Goal: Task Accomplishment & Management: Manage account settings

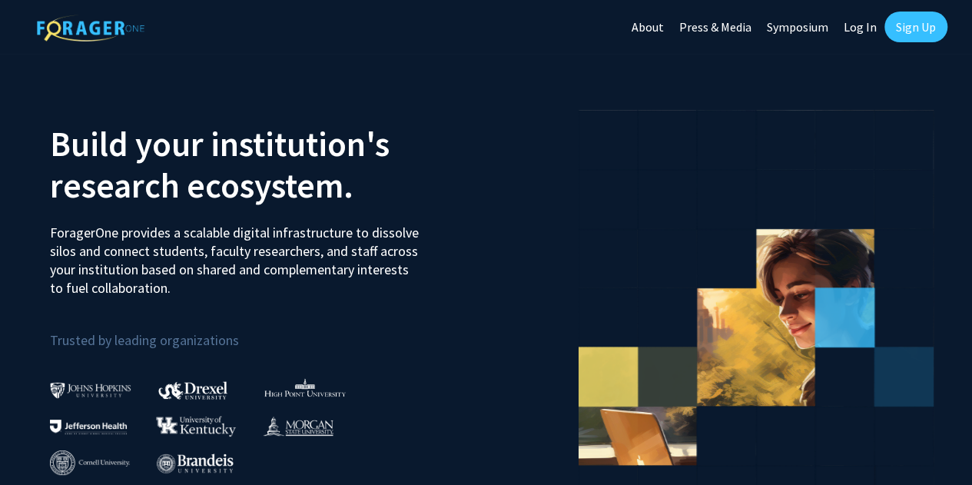
click at [851, 26] on link "Log In" at bounding box center [860, 27] width 48 height 54
select select
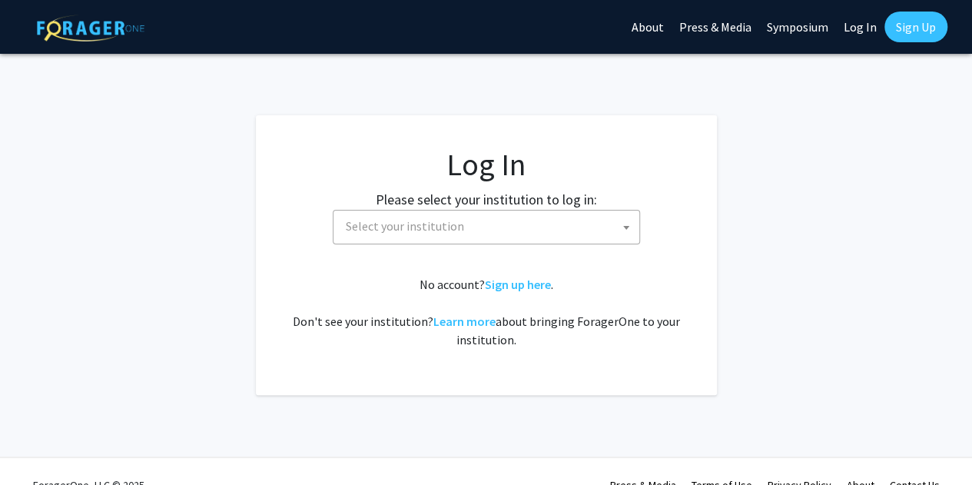
click at [432, 221] on span "Select your institution" at bounding box center [405, 225] width 118 height 15
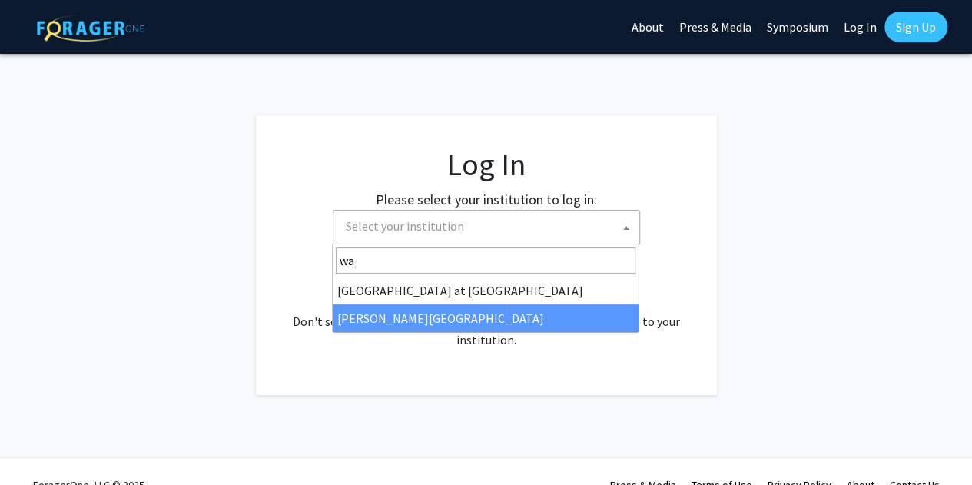
type input "wa"
select select "21"
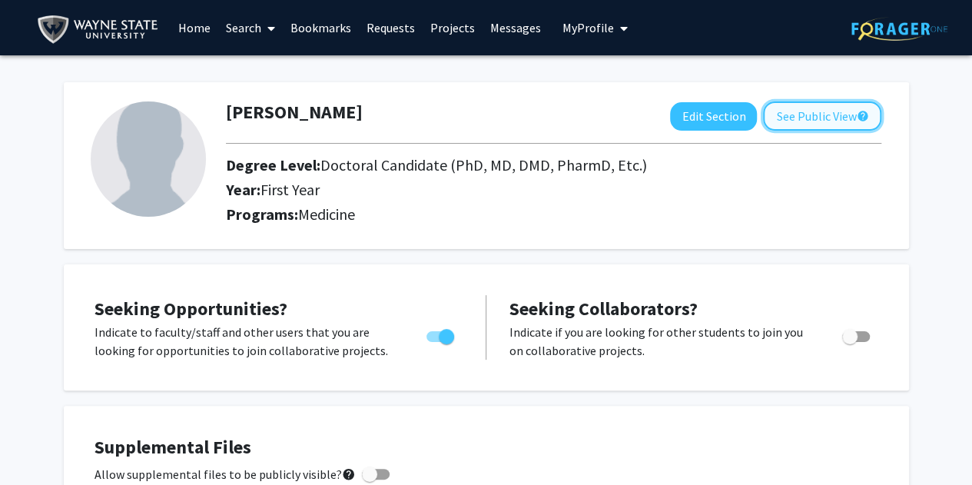
click at [801, 117] on button "See Public View help" at bounding box center [822, 115] width 118 height 29
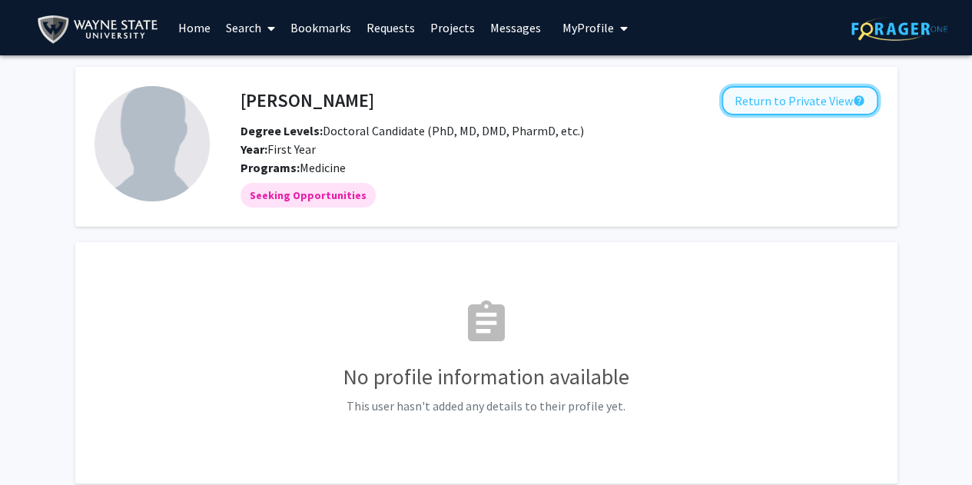
click at [820, 105] on button "Return to Private View help" at bounding box center [799, 100] width 157 height 29
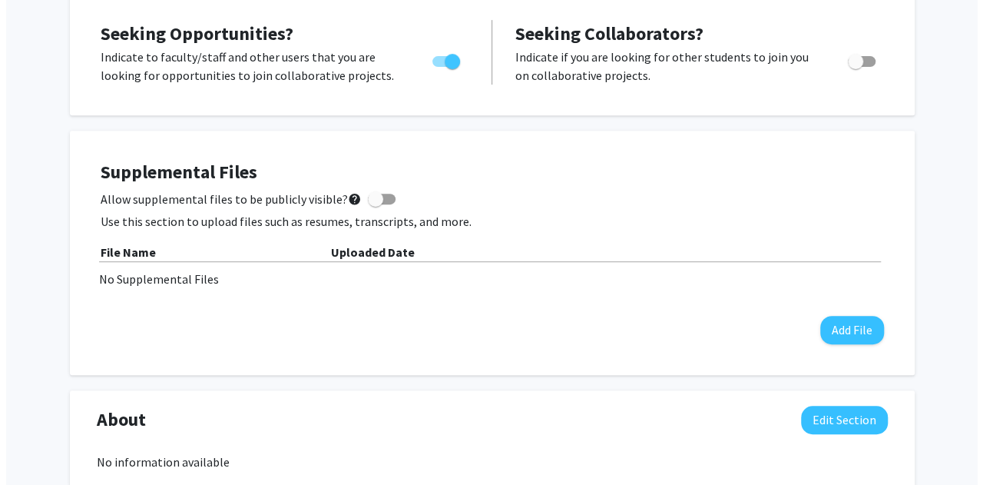
scroll to position [302, 0]
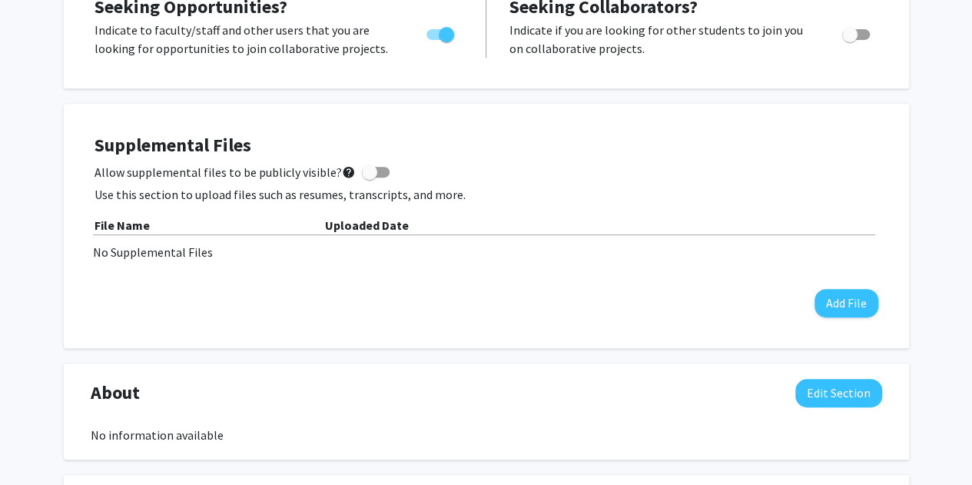
click at [368, 174] on span at bounding box center [369, 171] width 15 height 15
click at [369, 177] on input "Allow supplemental files to be publicly visible? help" at bounding box center [369, 177] width 1 height 1
checkbox input "true"
click at [853, 304] on button "Add File" at bounding box center [846, 303] width 64 height 28
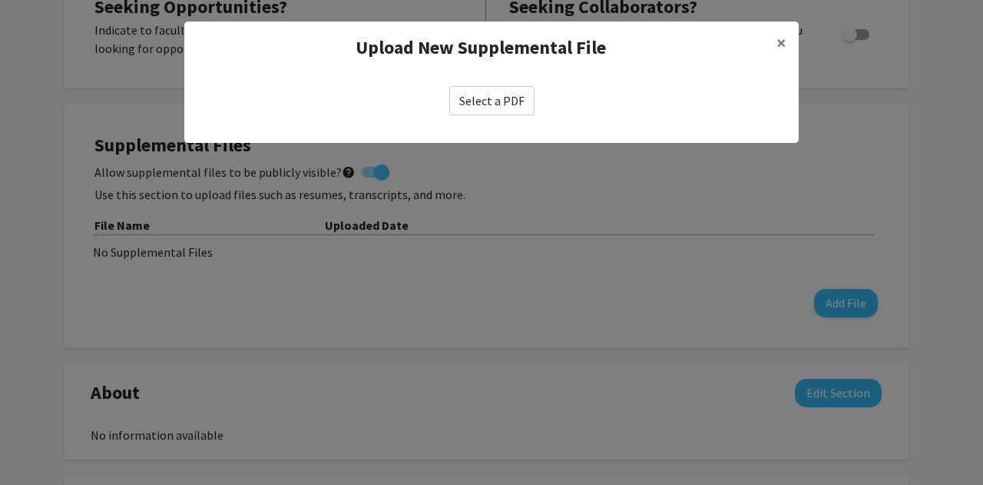
click at [504, 88] on label "Select a PDF" at bounding box center [491, 100] width 85 height 29
click at [0, 0] on input "Select a PDF" at bounding box center [0, 0] width 0 height 0
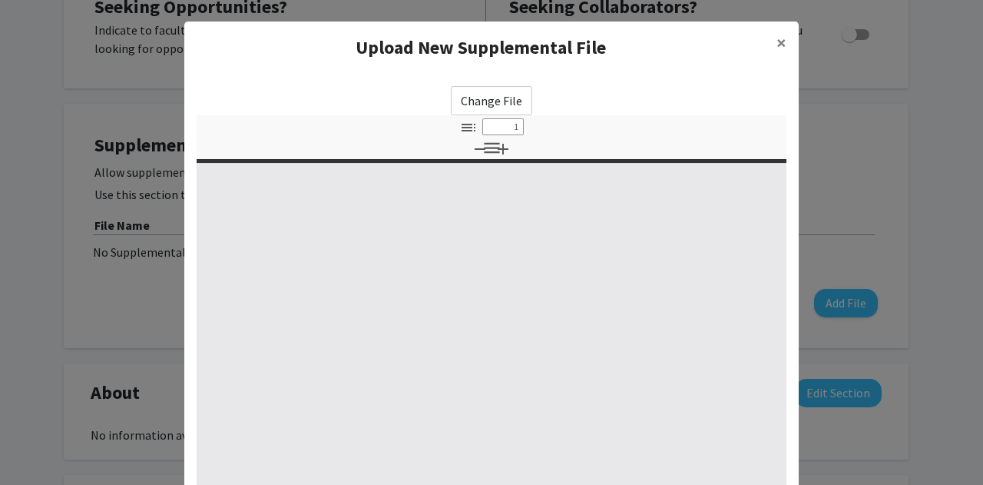
select select "custom"
type input "0"
select select "custom"
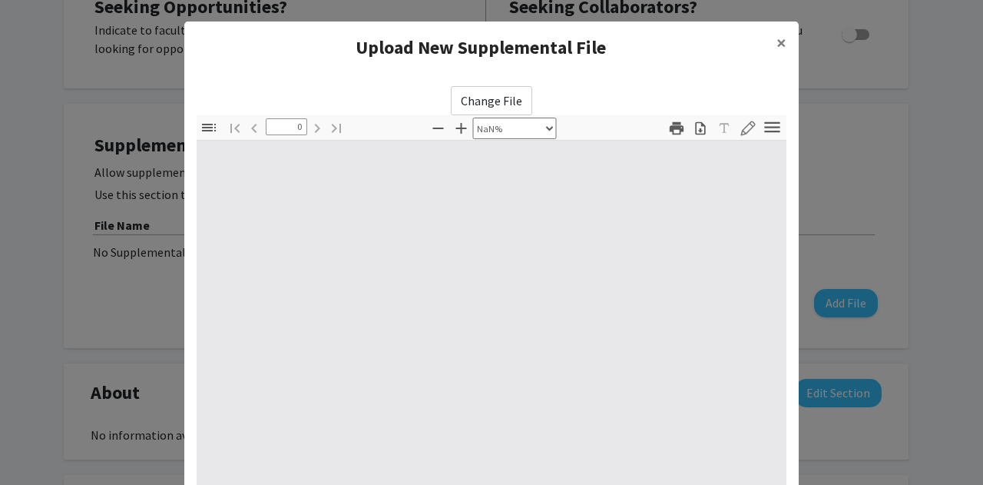
scroll to position [242, 0]
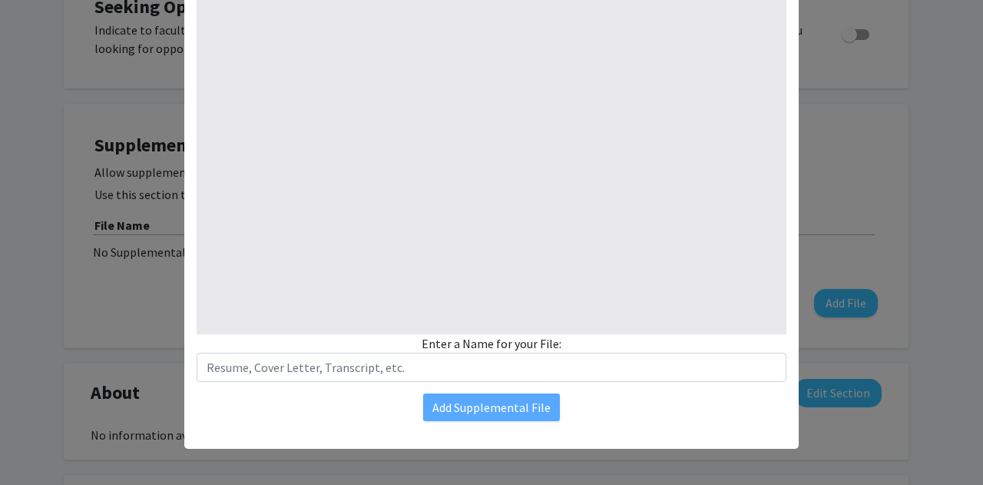
type input "1"
select select "auto"
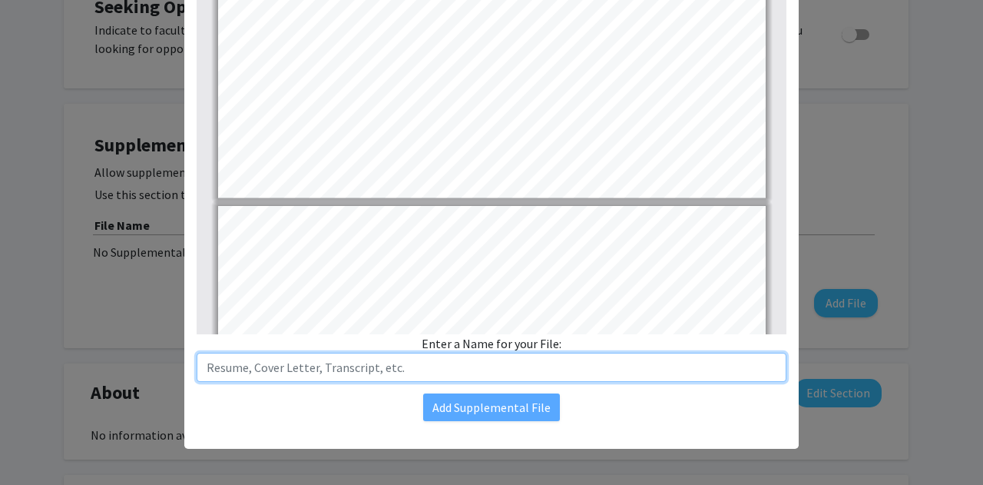
click at [254, 373] on input "text" at bounding box center [492, 367] width 590 height 29
type input "CV"
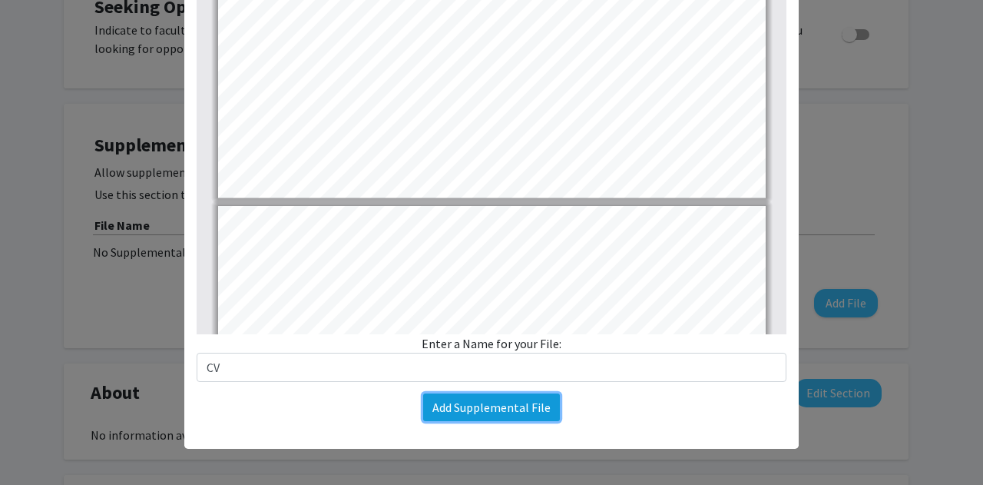
click at [492, 411] on button "Add Supplemental File" at bounding box center [491, 407] width 137 height 28
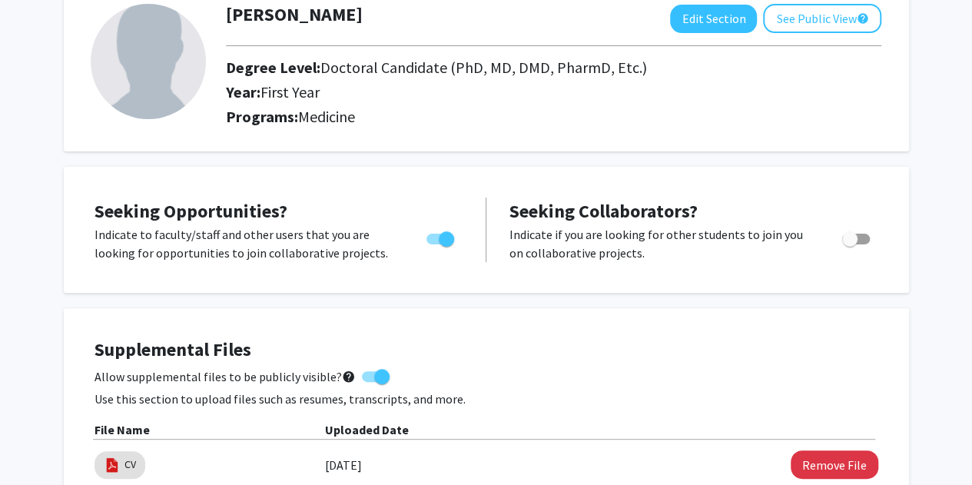
scroll to position [0, 0]
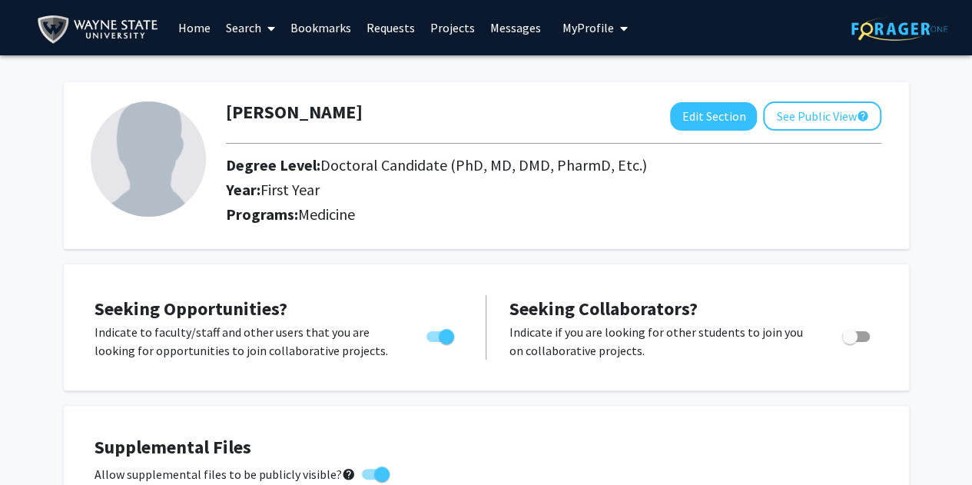
click at [124, 163] on img at bounding box center [148, 158] width 115 height 115
click at [709, 118] on button "Edit Section" at bounding box center [713, 116] width 87 height 28
select select "first_year"
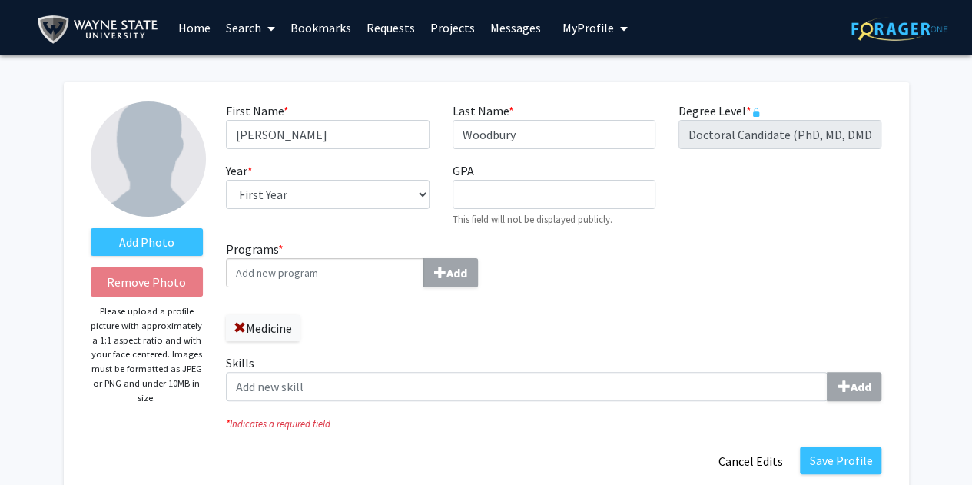
click at [166, 157] on img at bounding box center [148, 158] width 115 height 115
click at [172, 241] on label "Add Photo" at bounding box center [147, 242] width 113 height 28
click at [0, 0] on input "Add Photo" at bounding box center [0, 0] width 0 height 0
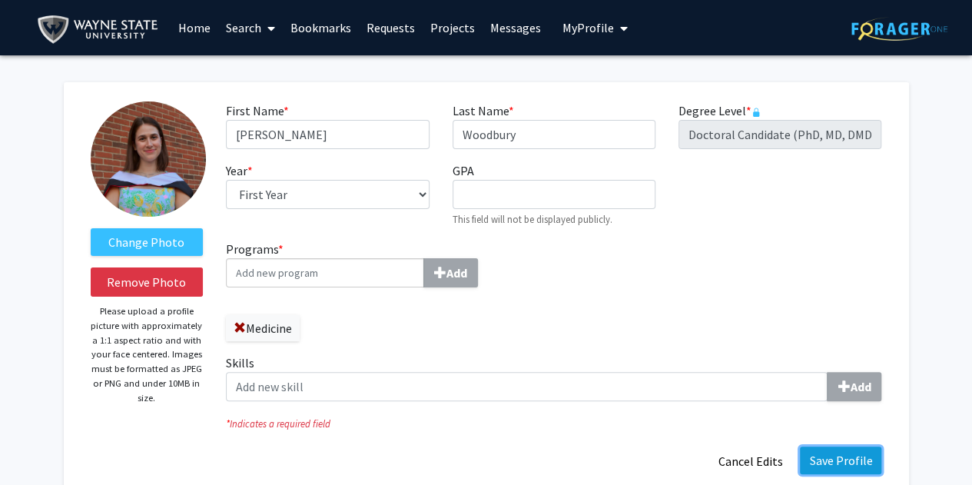
click at [836, 462] on button "Save Profile" at bounding box center [840, 460] width 81 height 28
